Goal: Find specific page/section: Find specific page/section

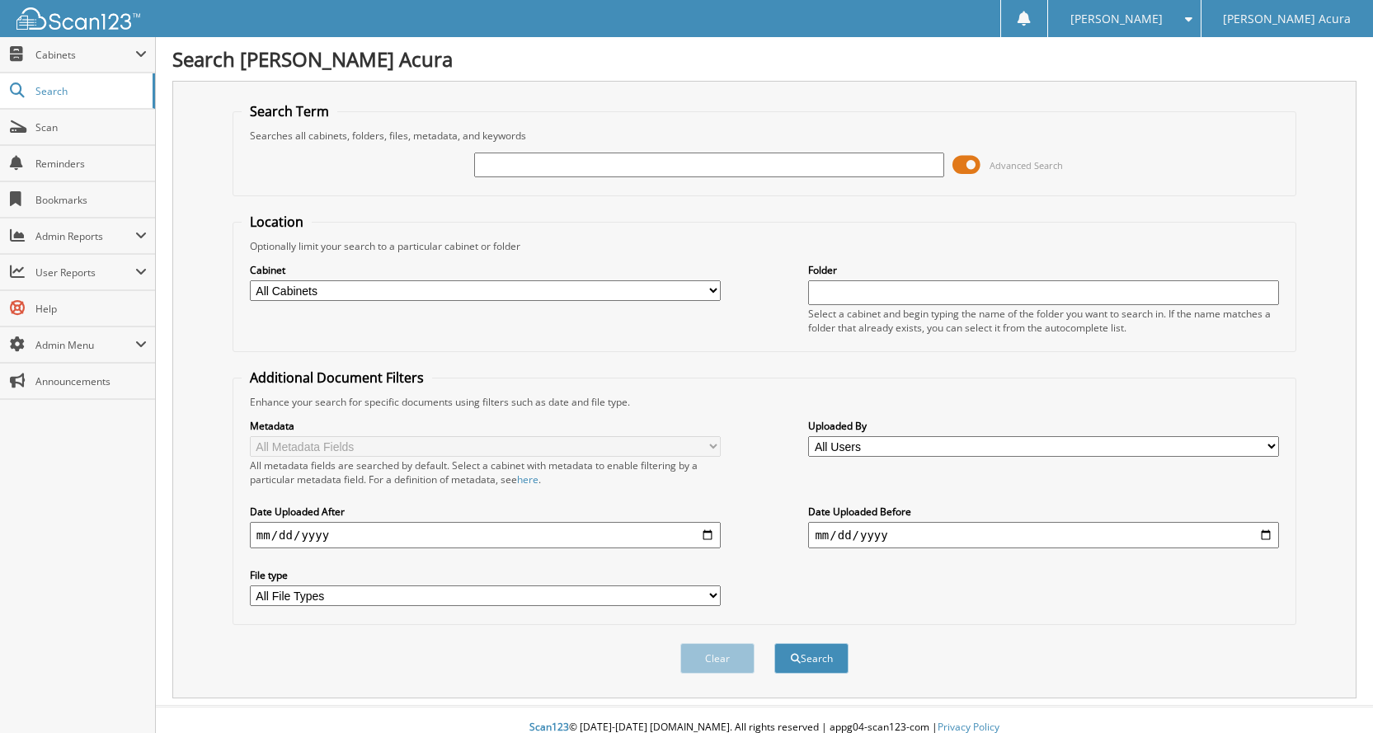
click at [720, 220] on fieldset "Location Optionally limit your search to a particular cabinet or folder Cabinet…" at bounding box center [765, 282] width 1064 height 139
click at [67, 128] on span "Scan" at bounding box center [90, 127] width 111 height 14
